Goal: Task Accomplishment & Management: Manage account settings

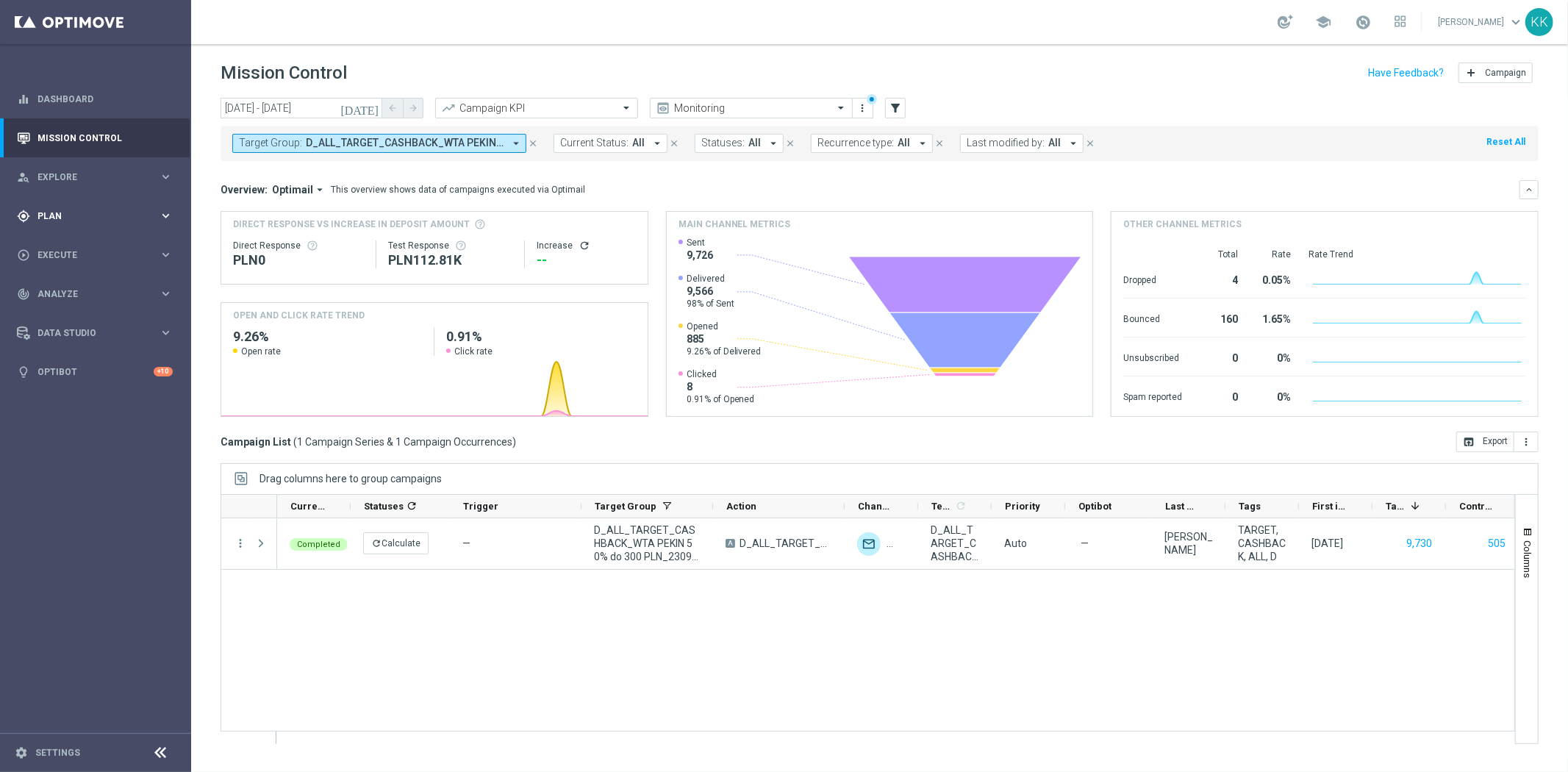
click at [86, 208] on div "gps_fixed Plan keyboard_arrow_right" at bounding box center [95, 215] width 190 height 39
click at [72, 241] on link "Target Groups" at bounding box center [96, 246] width 115 height 12
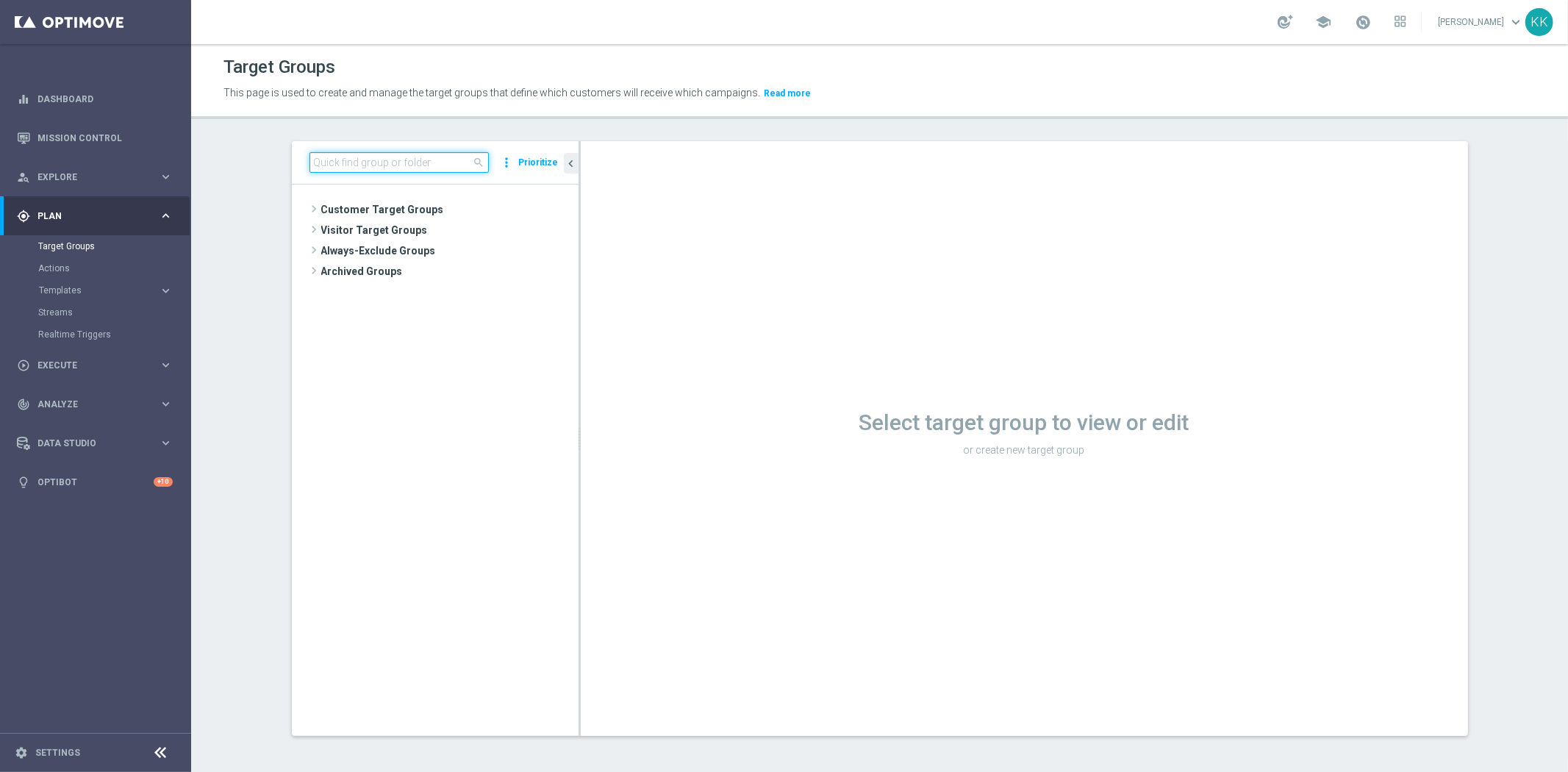
click at [414, 156] on input at bounding box center [399, 163] width 180 height 21
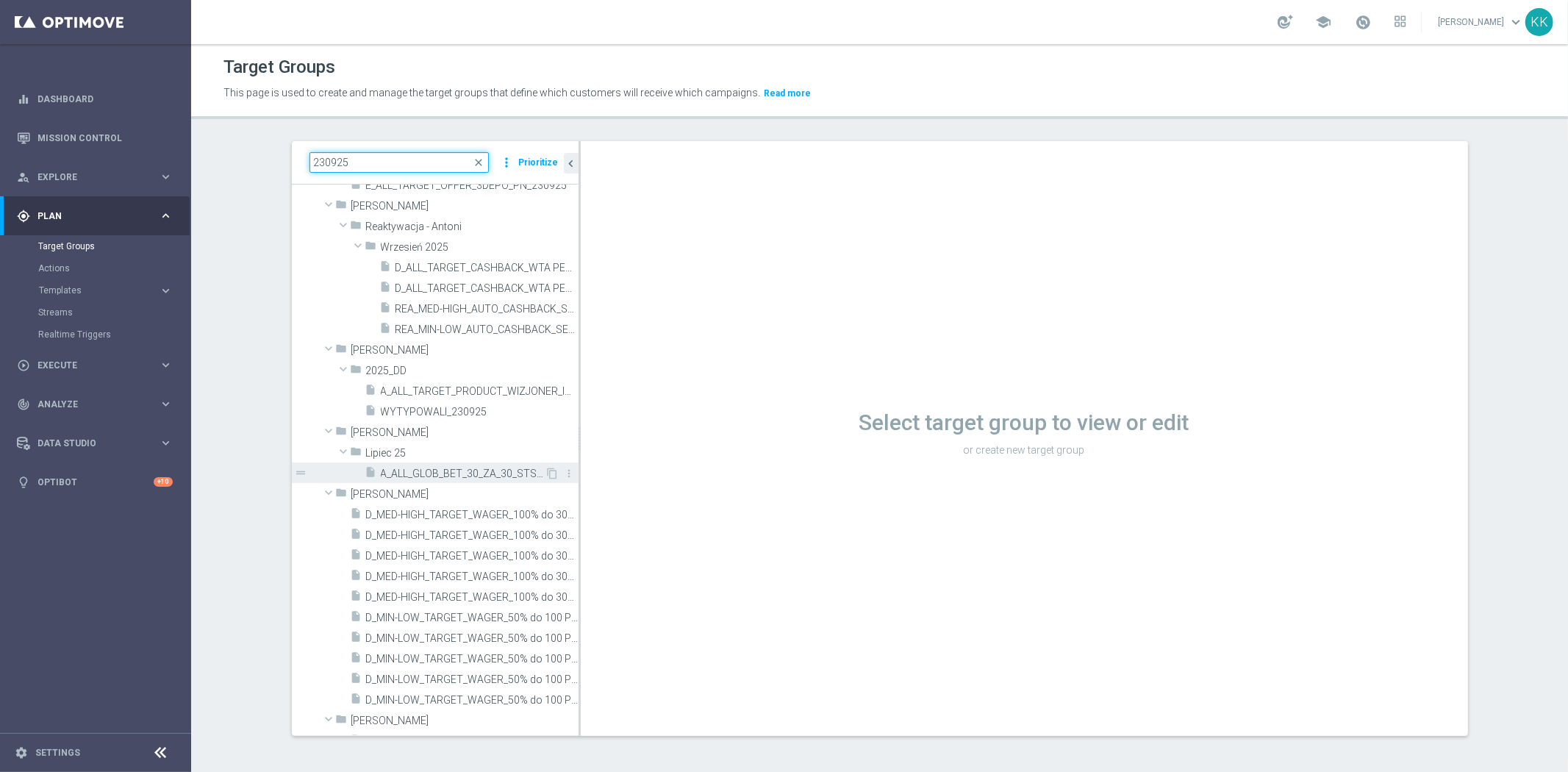
scroll to position [164, 0]
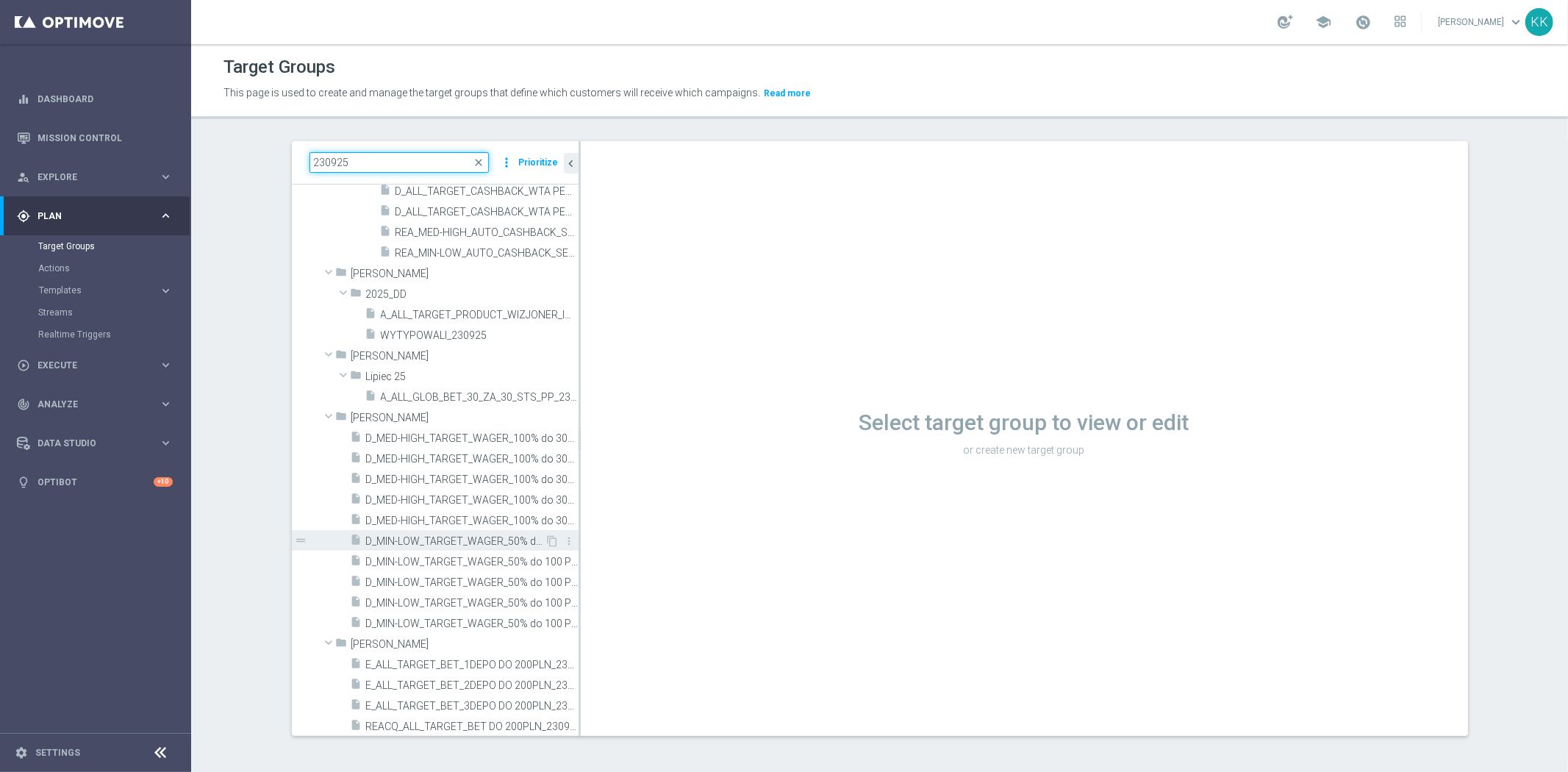
type input "230925"
click at [396, 539] on span "D_MIN-LOW_TARGET_WAGER_50% do 100 PLN_PTLW_230925" at bounding box center [455, 541] width 180 height 12
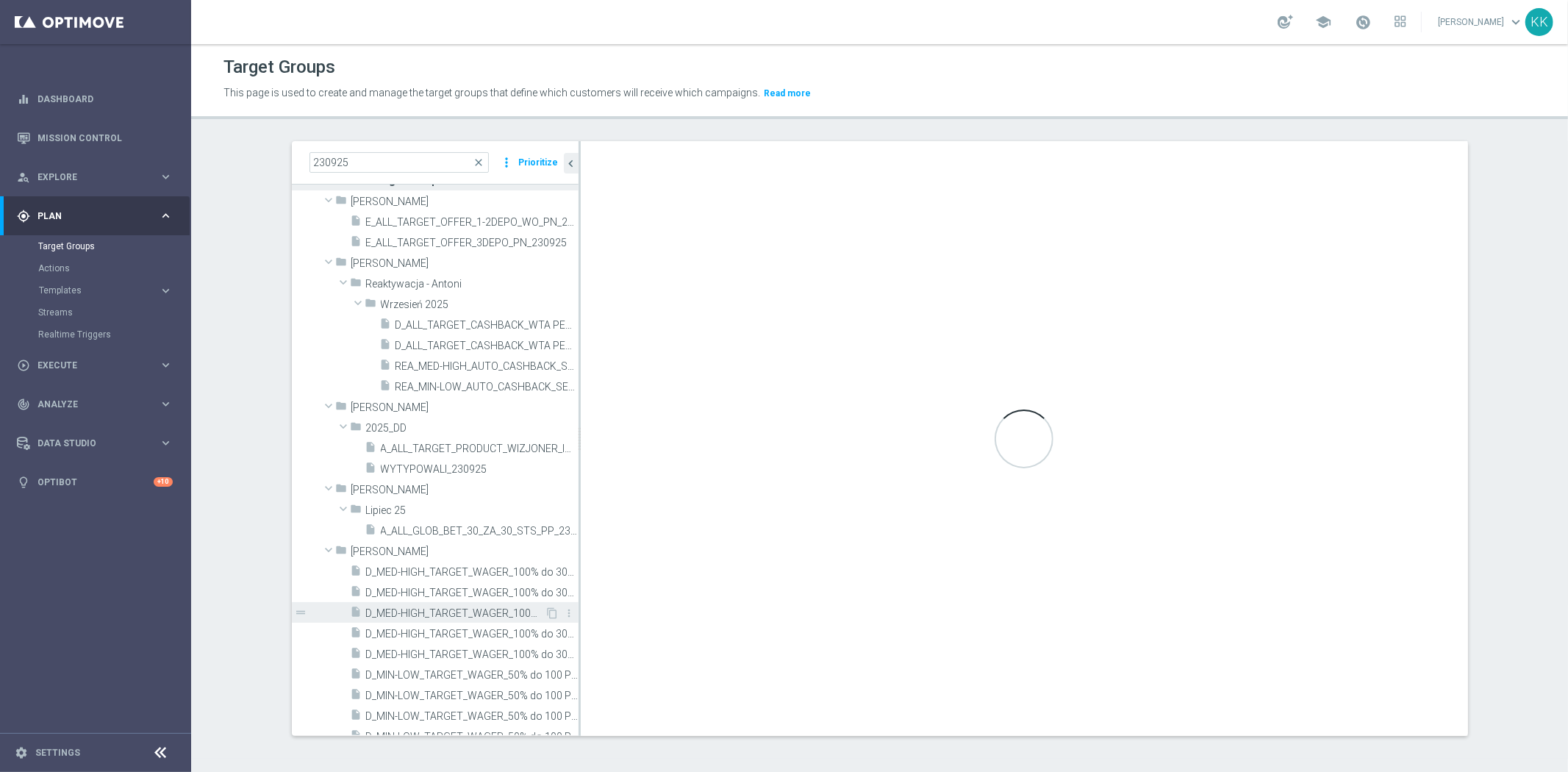
scroll to position [82, 0]
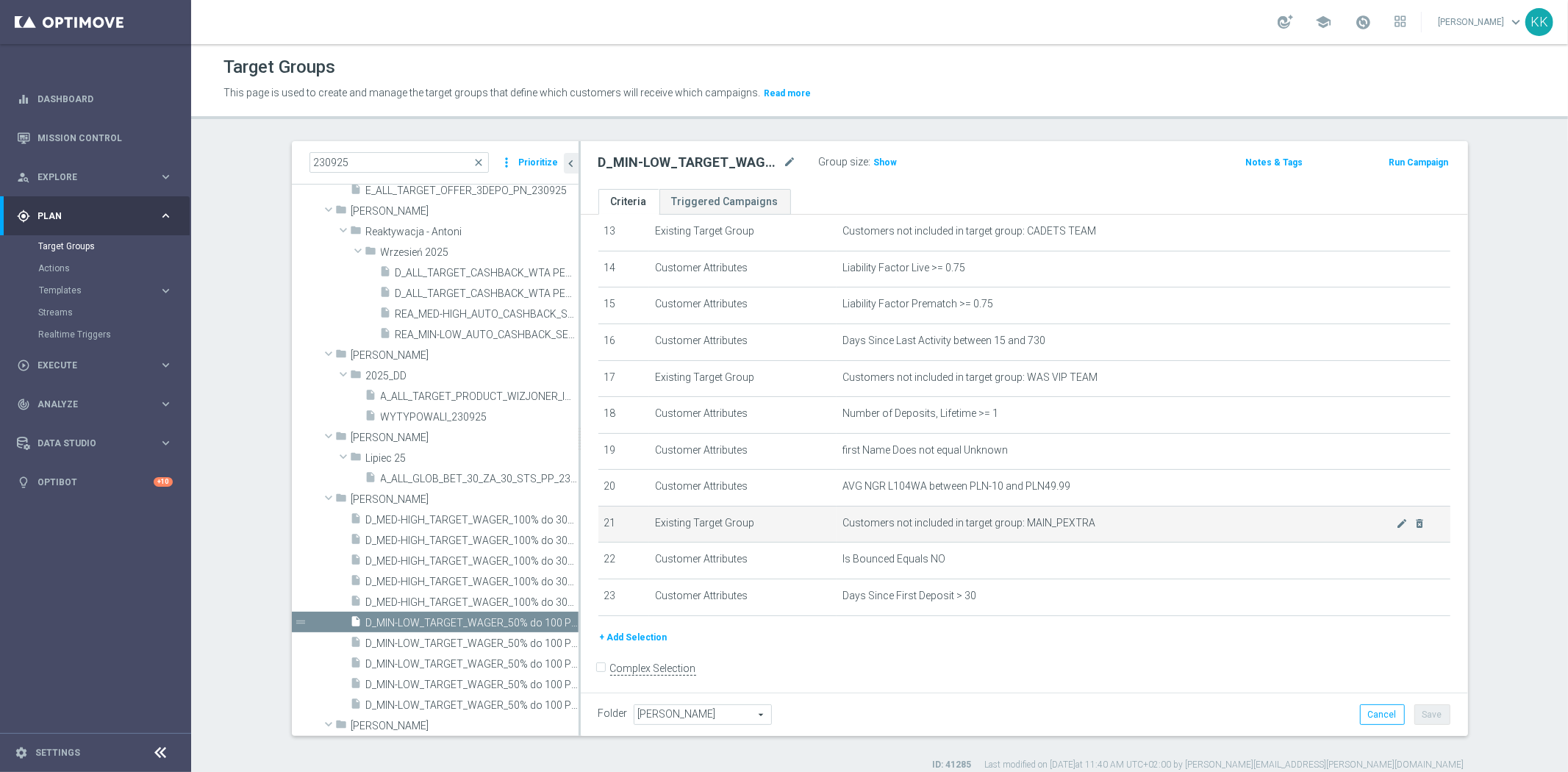
scroll to position [491, 0]
click at [547, 621] on icon "content_copy" at bounding box center [553, 622] width 12 height 12
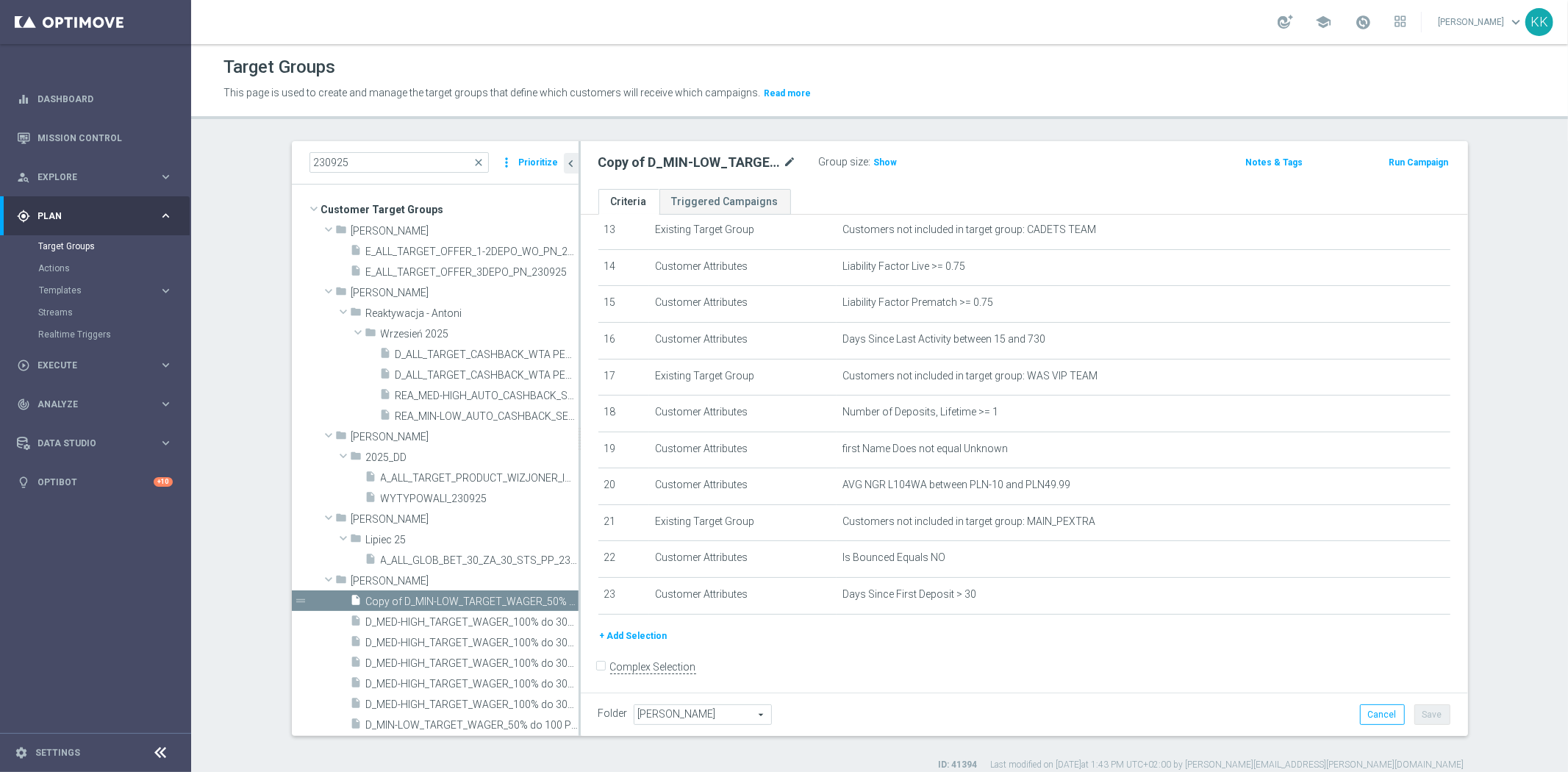
click at [784, 165] on icon "mode_edit" at bounding box center [791, 162] width 13 height 18
click at [767, 159] on input "Copy of D_MIN-LOW_TARGET_WAGER_50% do 100 PLN_PTLW_230925" at bounding box center [698, 164] width 198 height 21
drag, startPoint x: 768, startPoint y: 160, endPoint x: 451, endPoint y: 165, distance: 317.0
click at [447, 165] on as-split "230925 close more_vert Prioritize Customer Target Groups library_add create_new…" at bounding box center [879, 438] width 1176 height 595
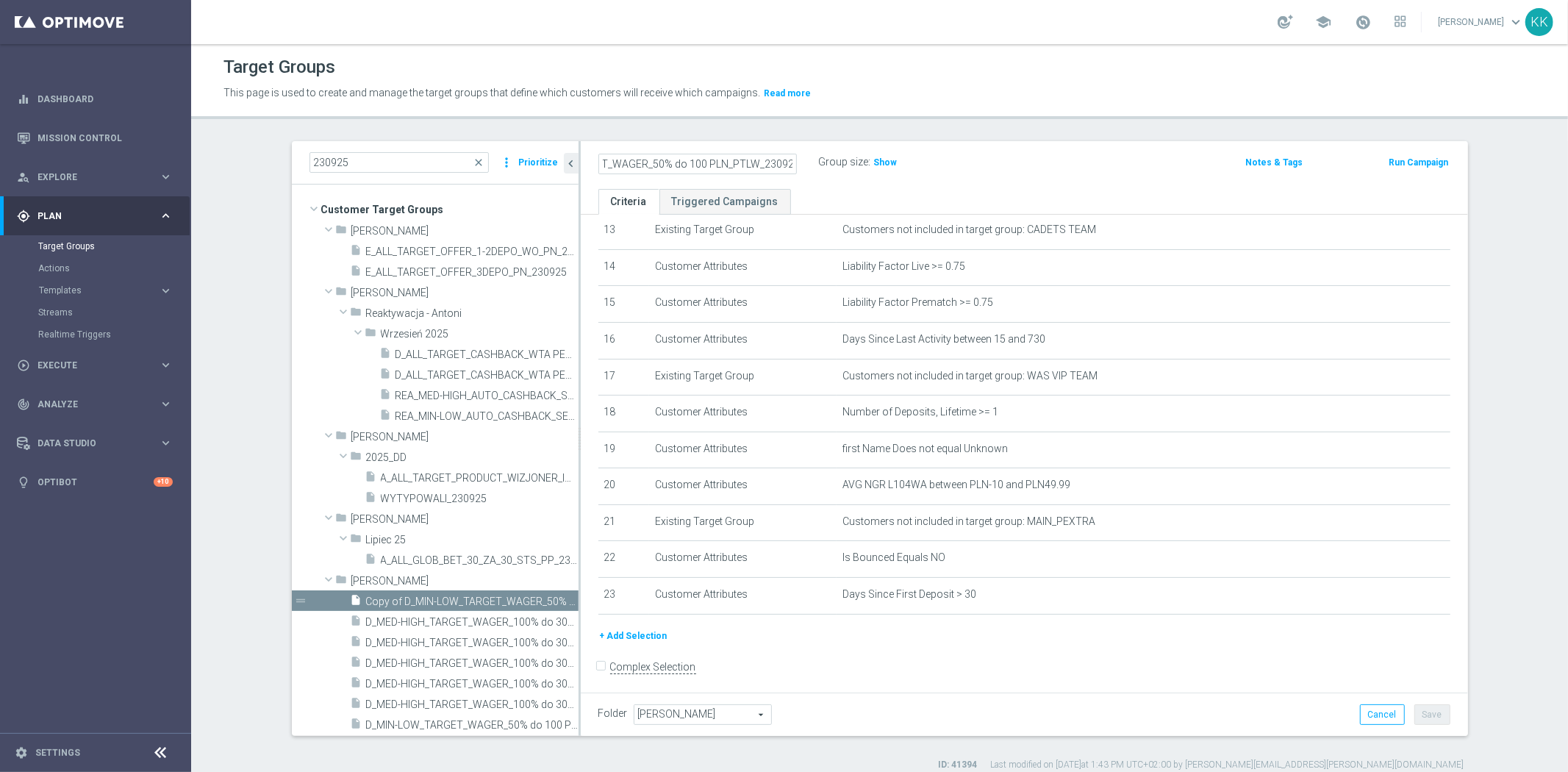
scroll to position [0, 0]
click at [788, 157] on icon "mode_edit" at bounding box center [791, 162] width 13 height 18
type input "D_MIN-LOW_TARGET_CASHBACK_50% do 100 PLN_LMLW_300925"
click at [945, 148] on div "D_MIN-LOW_TARGET_CASHBACK_50% do 100 PLN_LMLW_300925 Group size : Show Notes & …" at bounding box center [1025, 165] width 887 height 48
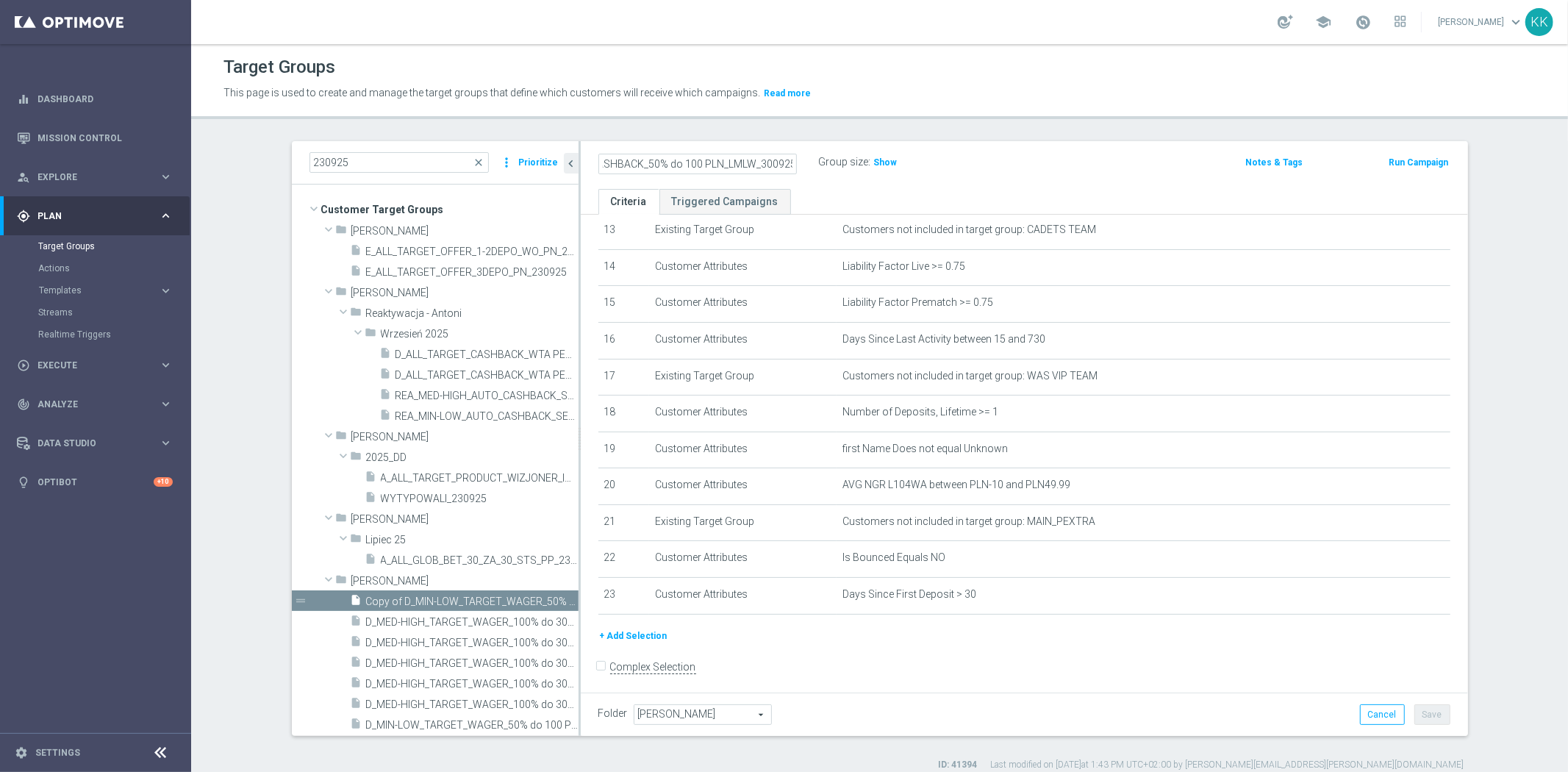
scroll to position [0, 0]
click at [1435, 710] on button "Save" at bounding box center [1433, 715] width 36 height 21
click at [785, 157] on icon "mode_edit" at bounding box center [791, 162] width 13 height 18
type input "D_MIN-LOW_TARGET_CASHBACK_50% do 100 PLN_EPLW_300925"
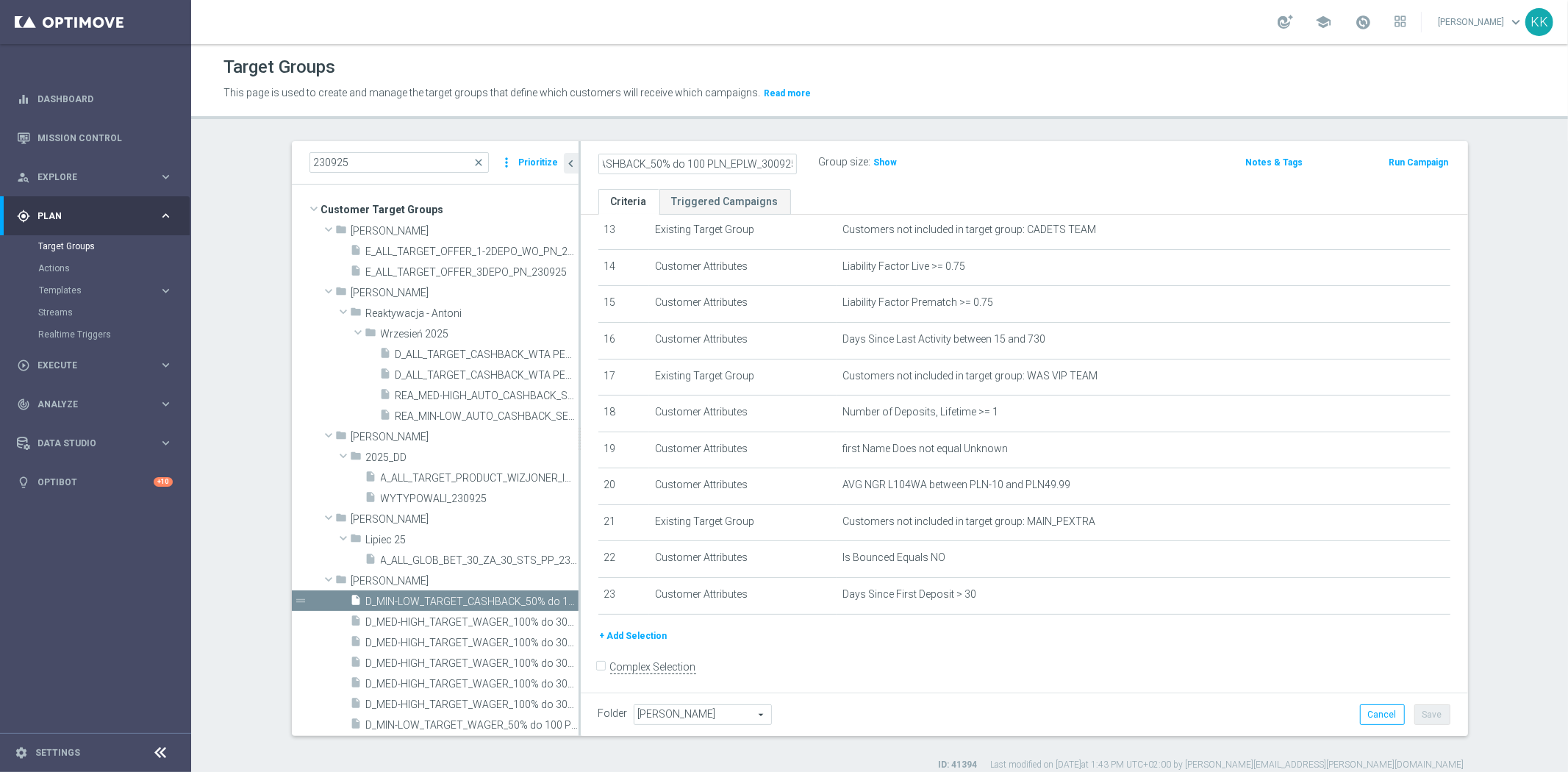
click at [993, 147] on div "D_MIN-LOW_TARGET_CASHBACK_50% do 100 PLN_EPLW_300925 Group size : Show Notes & …" at bounding box center [1025, 165] width 887 height 48
click at [1429, 721] on button "Save" at bounding box center [1433, 715] width 36 height 21
click at [886, 165] on span "Show" at bounding box center [886, 162] width 24 height 10
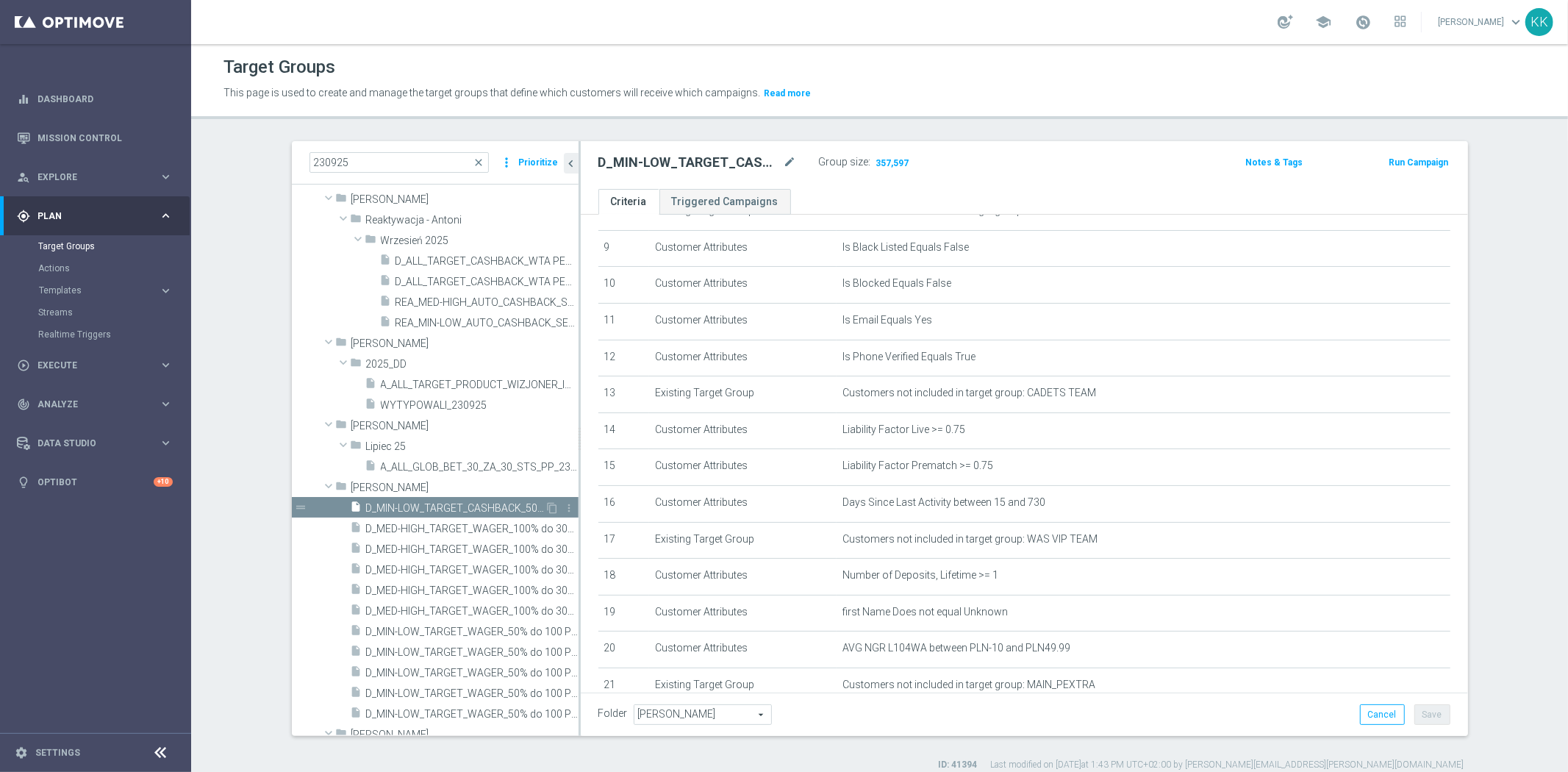
scroll to position [164, 0]
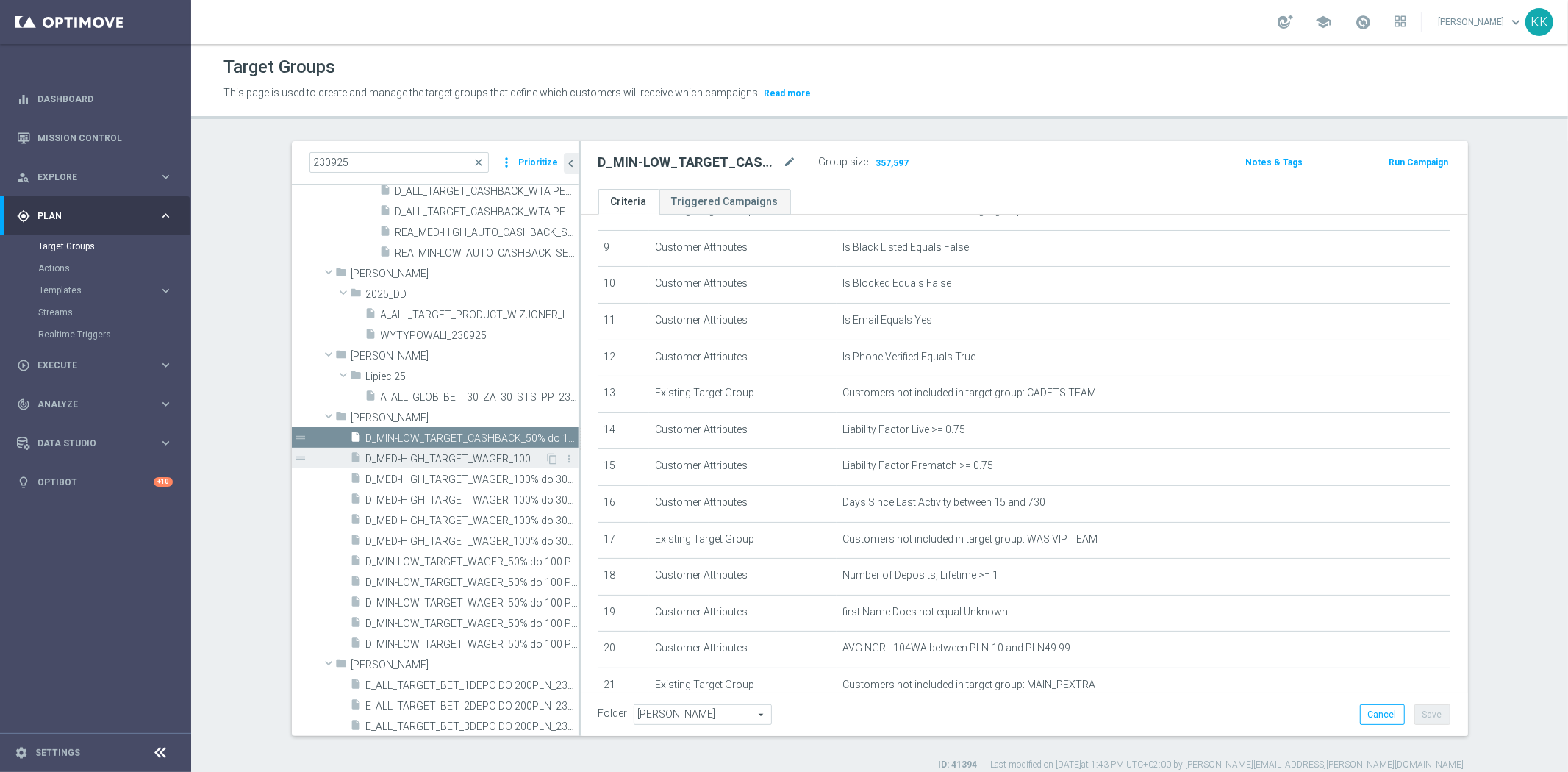
click at [467, 460] on span "D_MED-HIGH_TARGET_WAGER_100% do 300 PLN_PTLW_230925" at bounding box center [455, 459] width 180 height 12
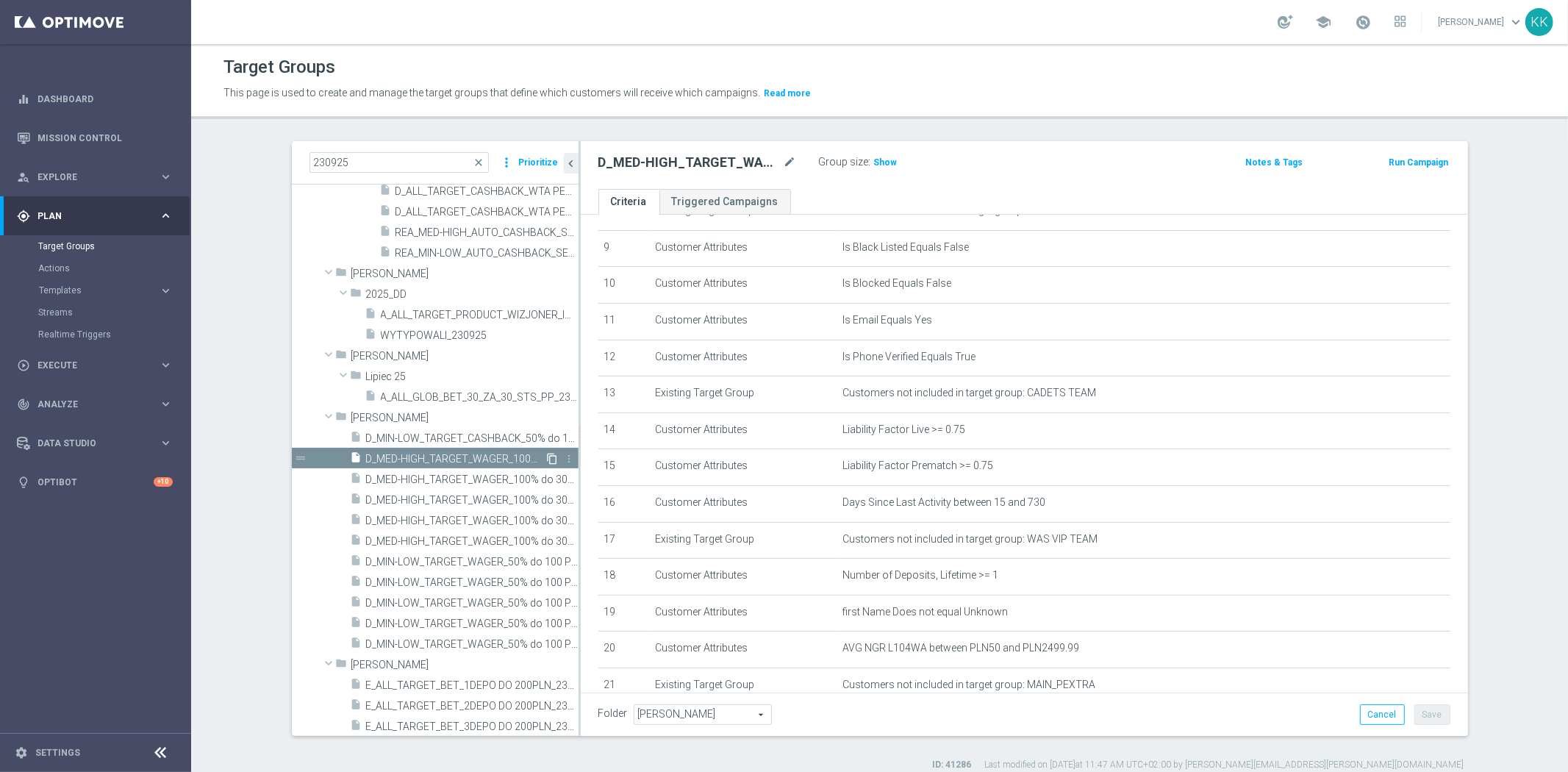
click at [547, 457] on icon "content_copy" at bounding box center [553, 459] width 12 height 12
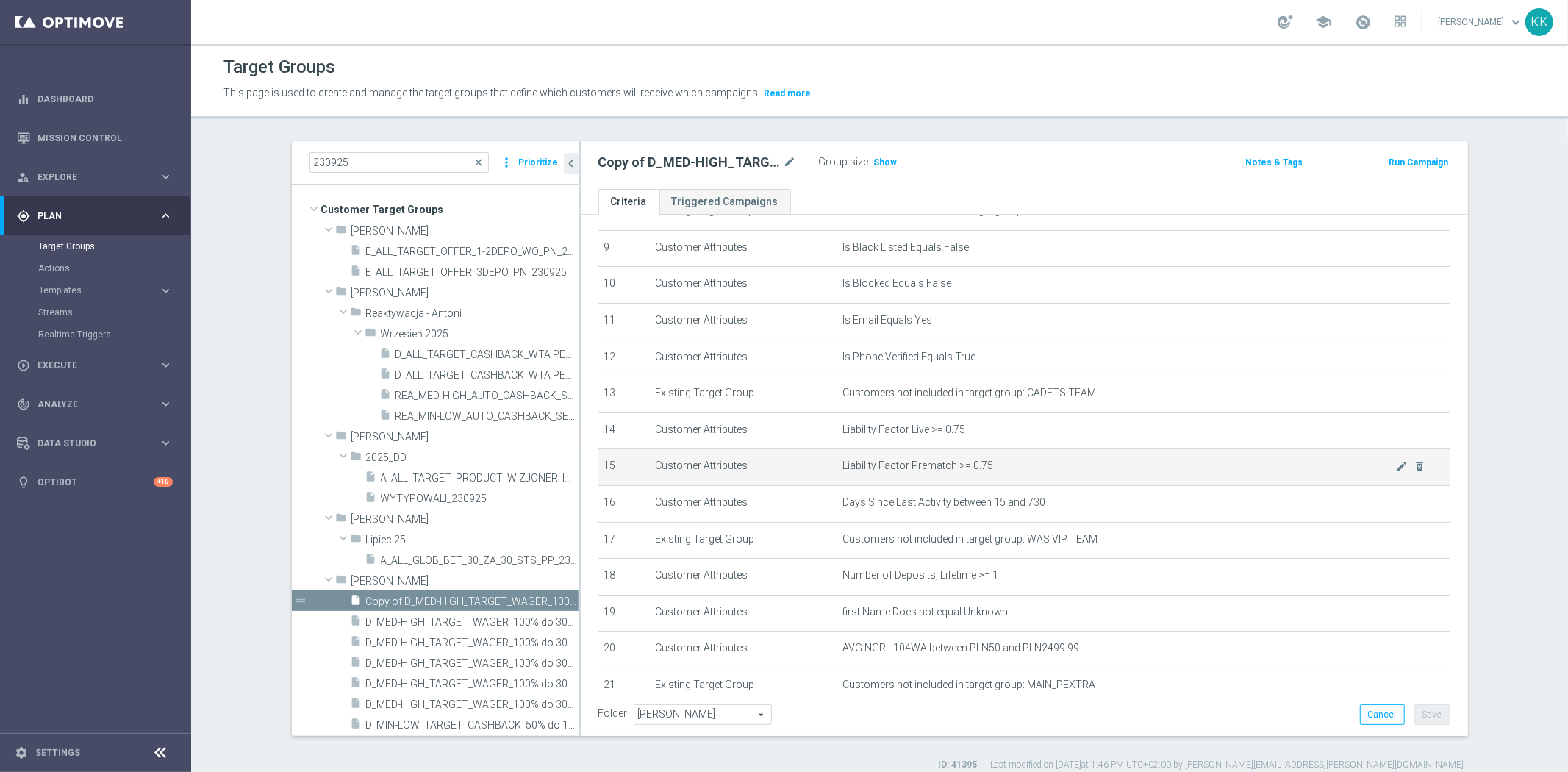
scroll to position [410, 0]
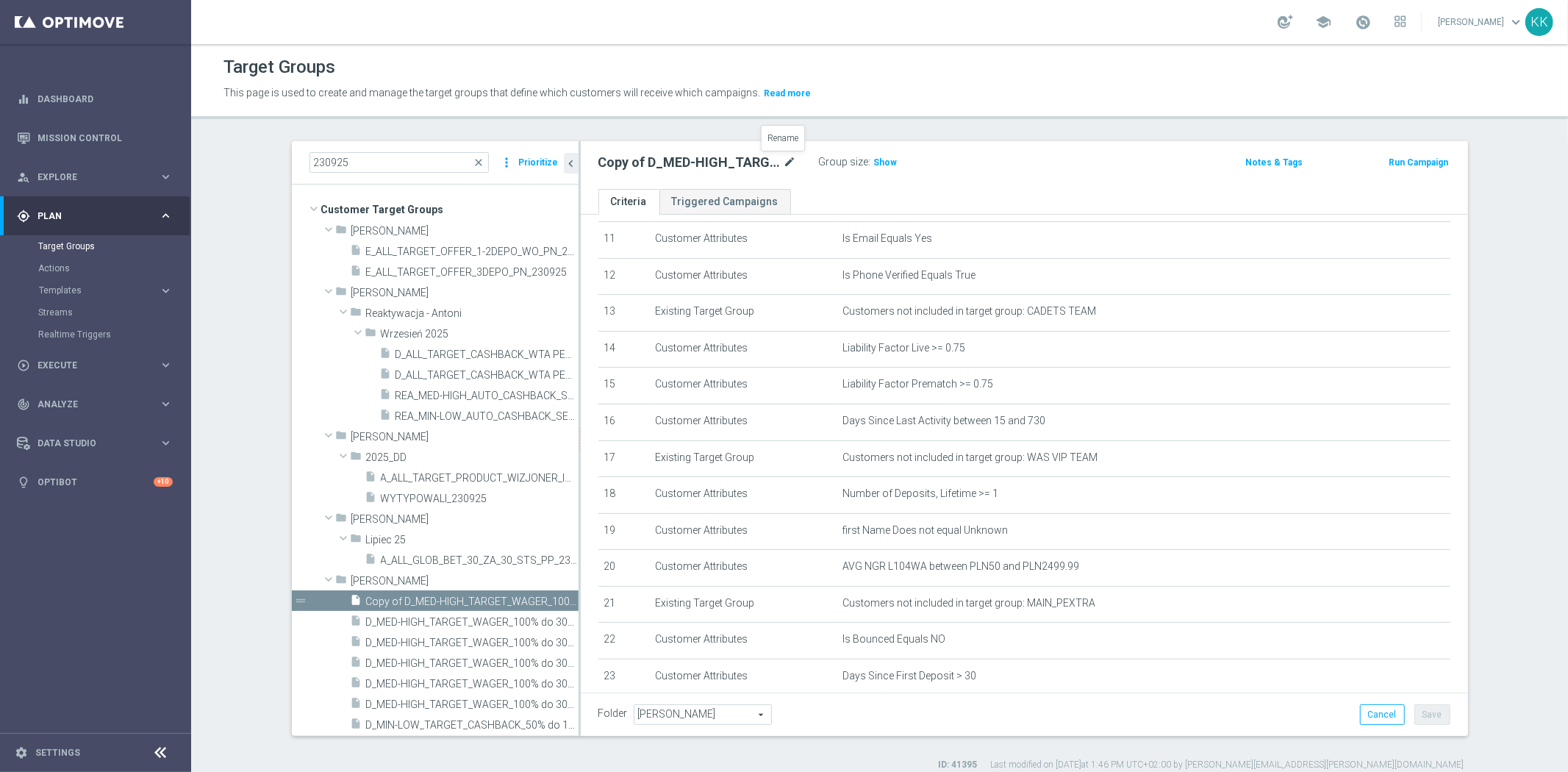
click at [785, 154] on icon "mode_edit" at bounding box center [791, 162] width 13 height 18
type input "D_MED-HIGH_TARGET_CASHBACK_50% do 300 PLN_EPLW_300925"
click at [896, 159] on div "Group size : Show" at bounding box center [892, 161] width 147 height 18
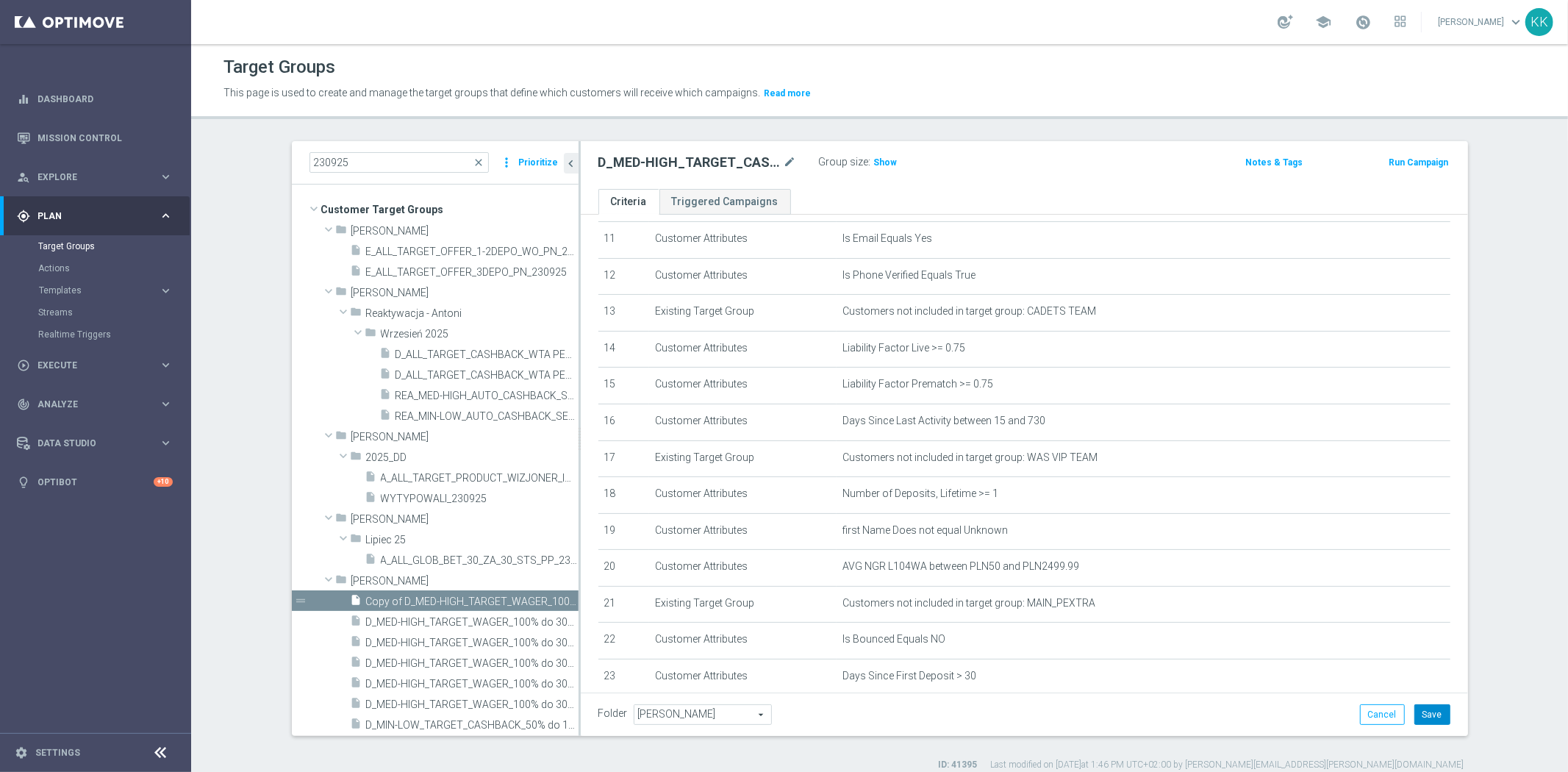
click at [1438, 712] on button "Save" at bounding box center [1433, 715] width 36 height 21
click at [884, 171] on div "Group size : Show" at bounding box center [892, 163] width 147 height 21
click at [880, 156] on h3 "Show" at bounding box center [886, 162] width 26 height 16
